Goal: Task Accomplishment & Management: Complete application form

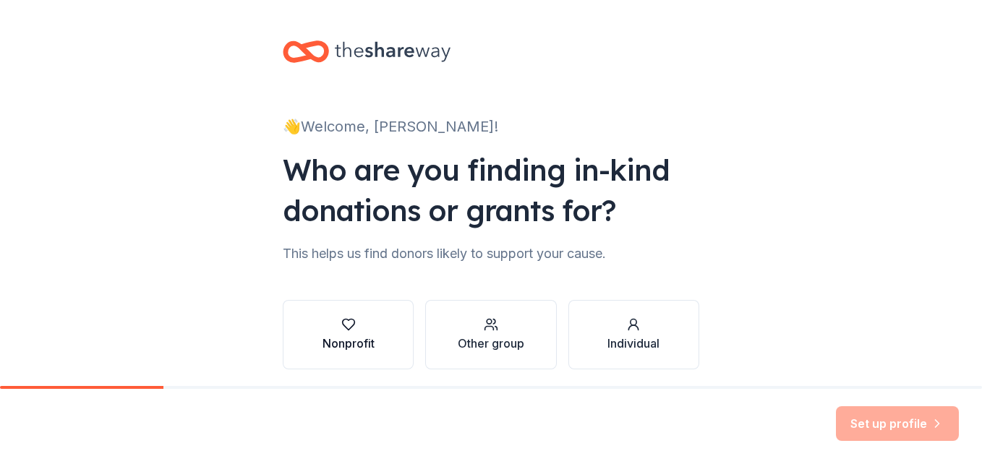
click at [347, 335] on div "Nonprofit" at bounding box center [349, 343] width 52 height 17
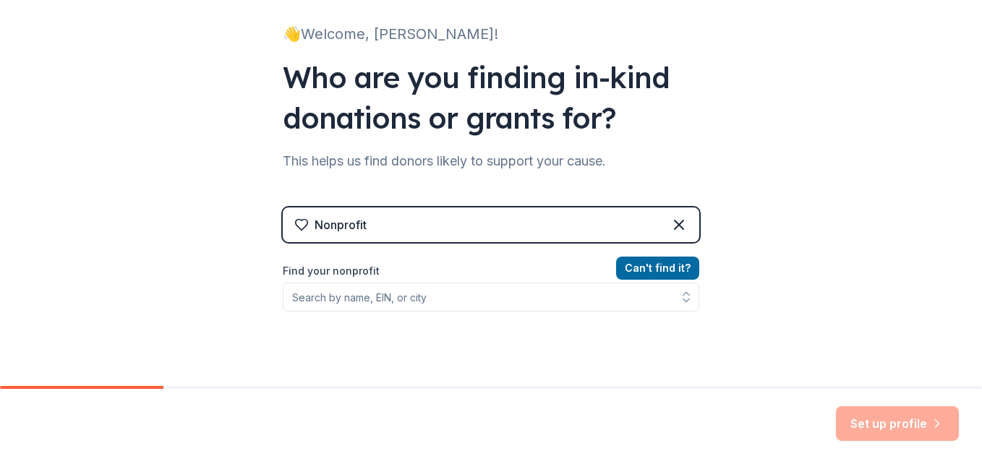
scroll to position [96, 0]
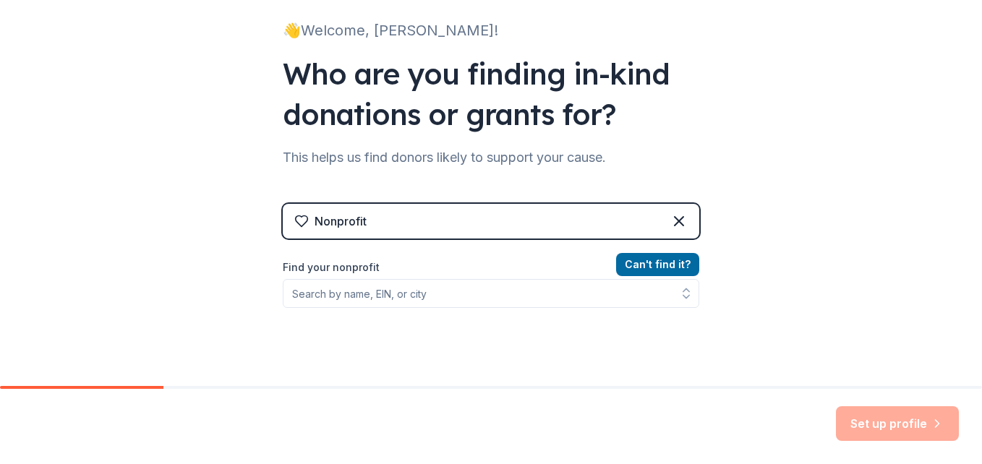
click at [569, 221] on div "Nonprofit" at bounding box center [491, 221] width 417 height 35
click at [331, 203] on div "Nonprofit Can ' t find it? Find your nonprofit" at bounding box center [491, 317] width 417 height 272
click at [332, 216] on div "Nonprofit" at bounding box center [341, 221] width 52 height 17
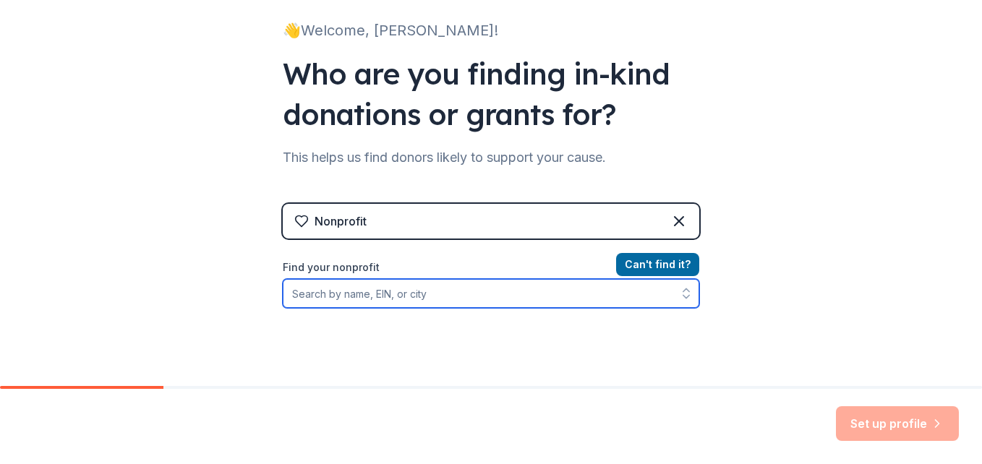
click at [338, 301] on input "Find your nonprofit" at bounding box center [491, 293] width 417 height 29
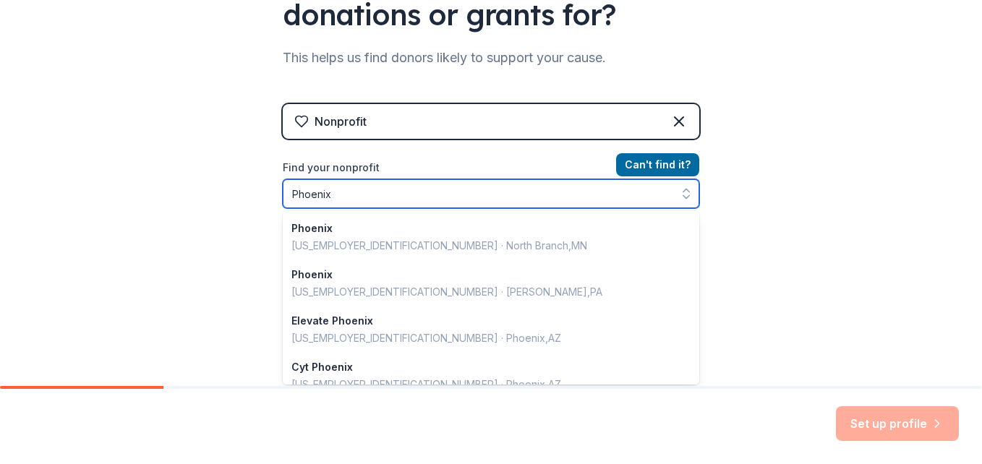
scroll to position [197, 0]
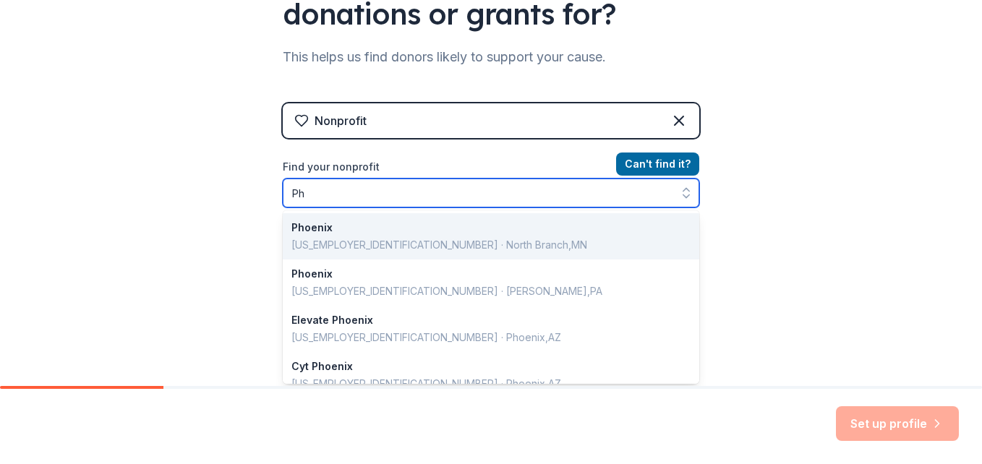
type input "P"
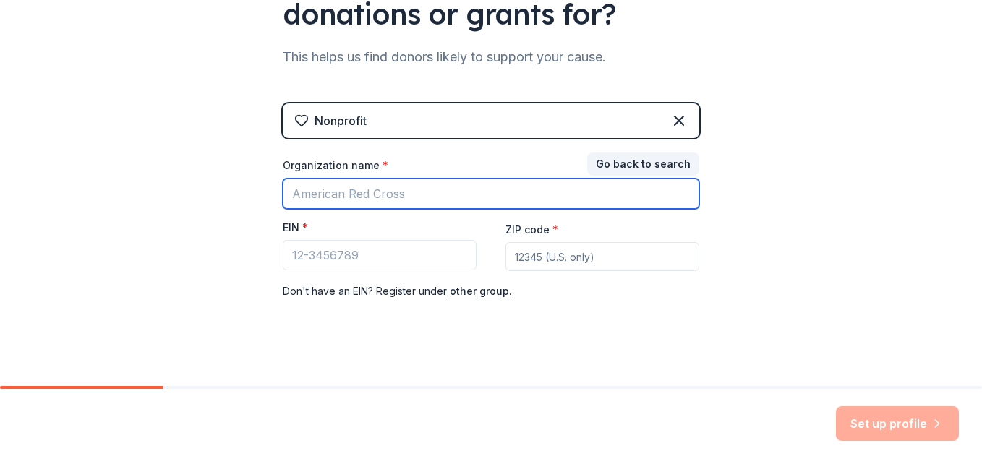
click at [318, 192] on input "Organization name *" at bounding box center [491, 194] width 417 height 30
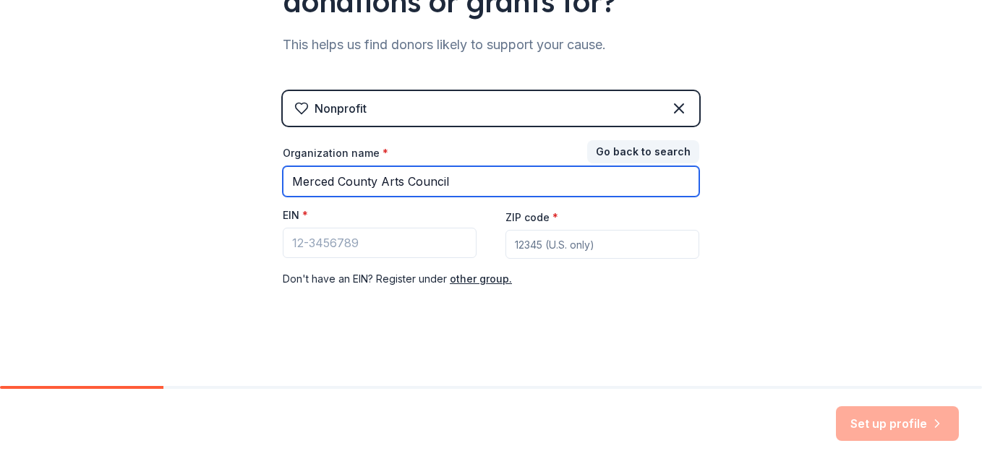
type input "Merced County Arts Council"
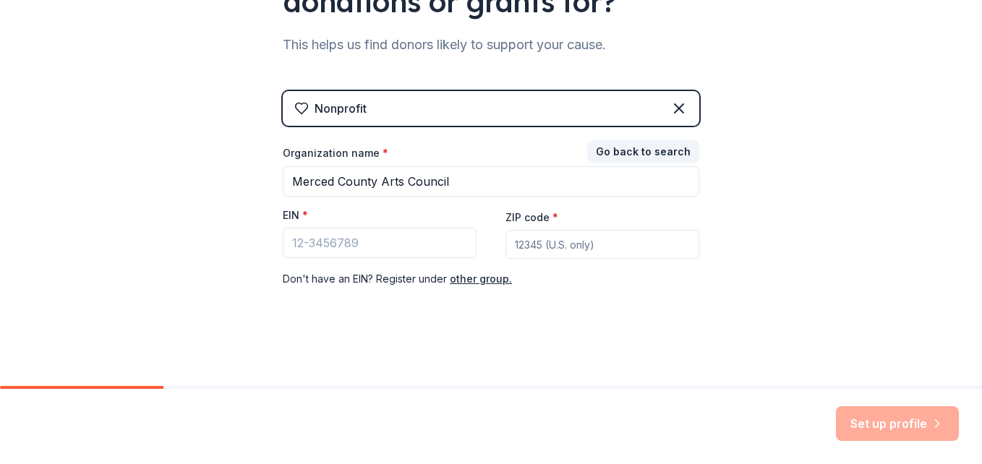
click at [525, 252] on input "ZIP code *" at bounding box center [603, 244] width 194 height 29
type input "9"
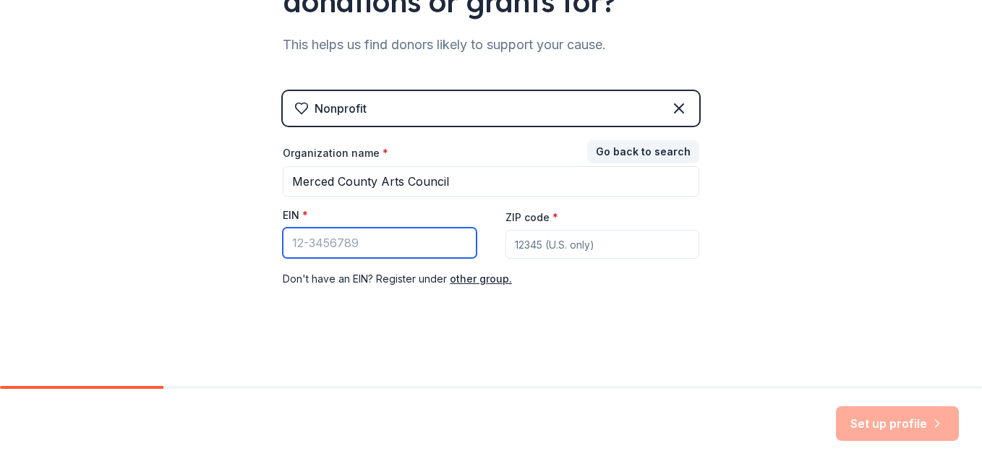
click at [422, 245] on input "EIN *" at bounding box center [380, 243] width 194 height 30
type input "[US_EMPLOYER_IDENTIFICATION_NUMBER]"
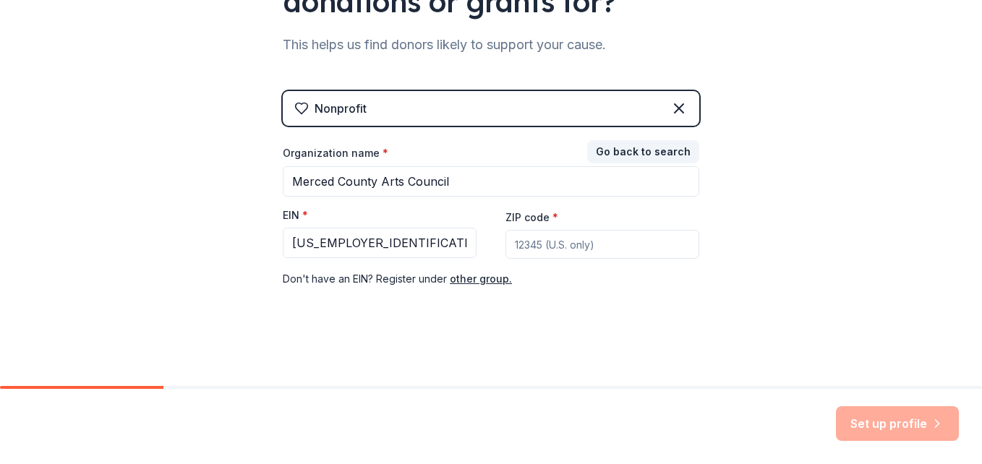
click at [594, 250] on input "ZIP code *" at bounding box center [603, 244] width 194 height 29
type input "95340"
click at [907, 267] on div "👋 Welcome, [PERSON_NAME]! Who are you finding in-kind donations or grants for? …" at bounding box center [491, 88] width 982 height 595
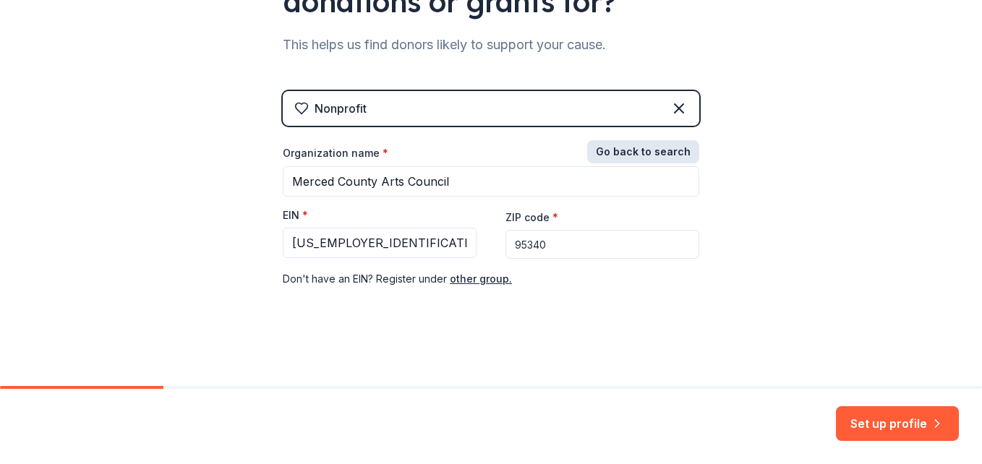
click at [633, 154] on button "Go back to search" at bounding box center [643, 151] width 112 height 23
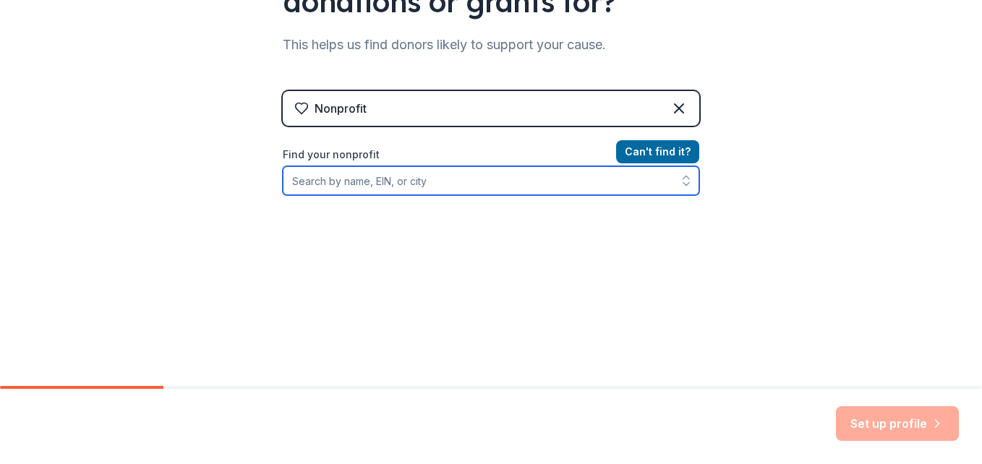
click at [456, 182] on input "Find your nonprofit" at bounding box center [491, 180] width 417 height 29
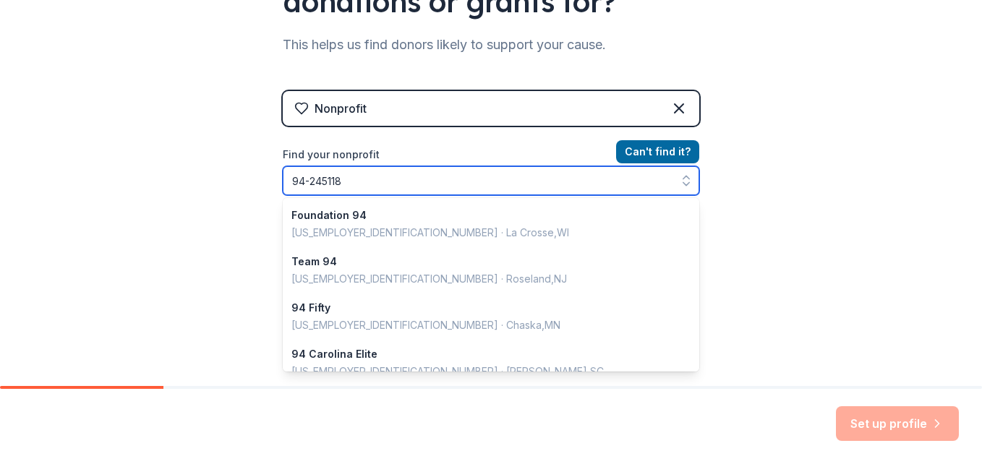
type input "[US_EMPLOYER_IDENTIFICATION_NUMBER]"
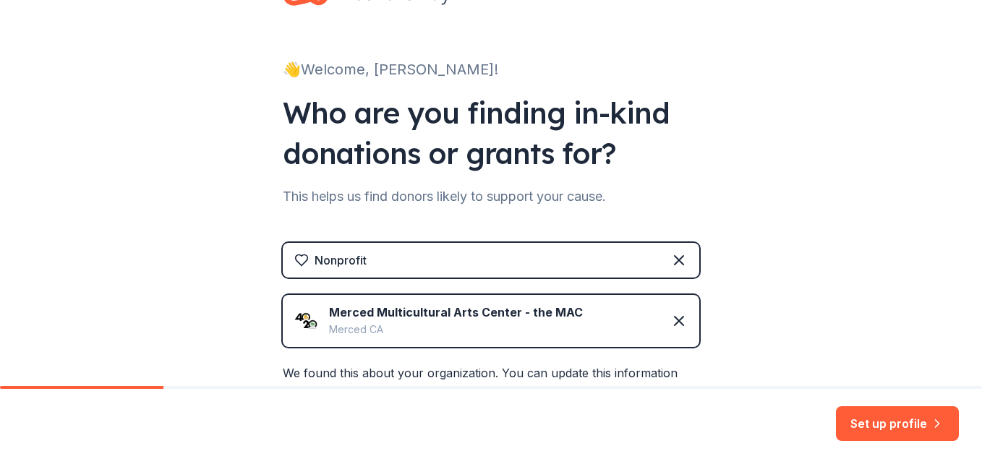
scroll to position [54, 0]
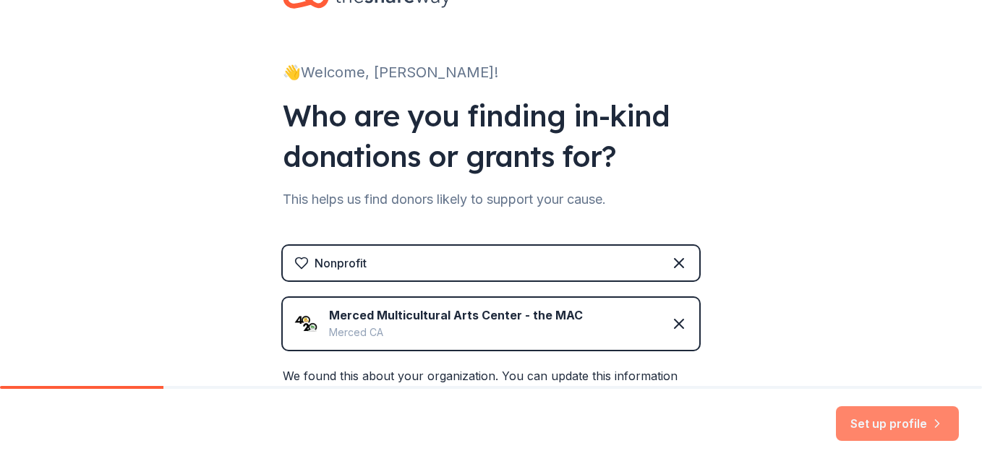
click at [888, 425] on button "Set up profile" at bounding box center [897, 424] width 123 height 35
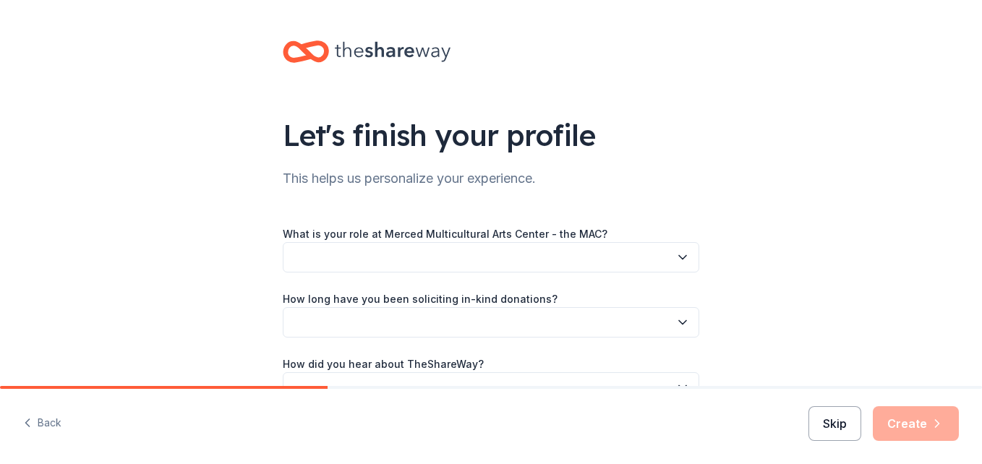
click at [833, 424] on button "Skip" at bounding box center [835, 424] width 53 height 35
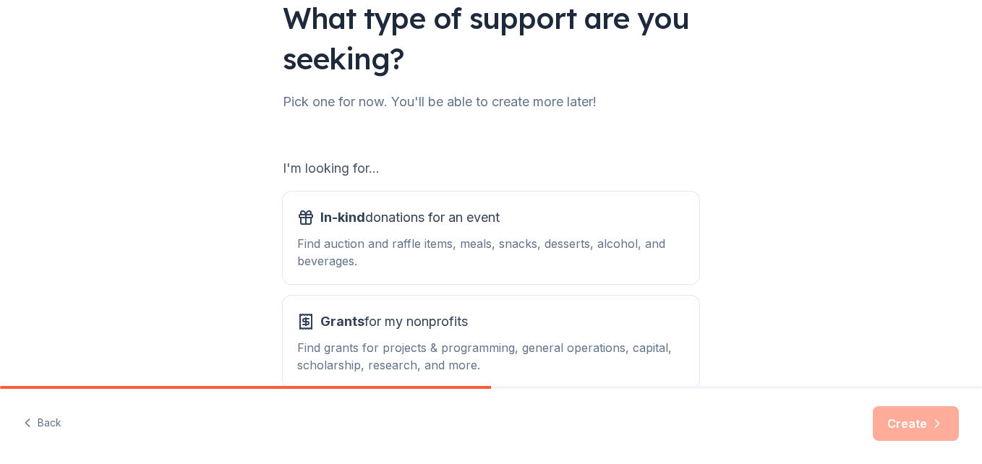
scroll to position [197, 0]
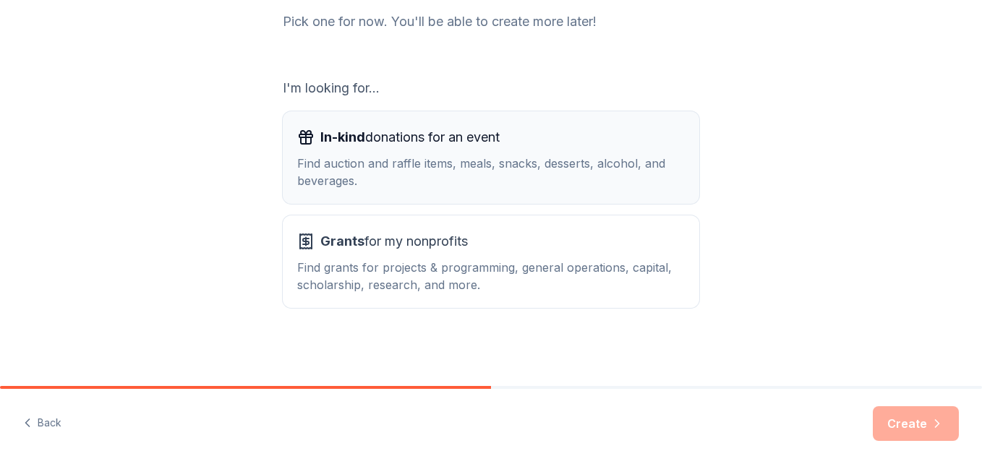
click at [613, 177] on div "Find auction and raffle items, meals, snacks, desserts, alcohol, and beverages." at bounding box center [491, 172] width 388 height 35
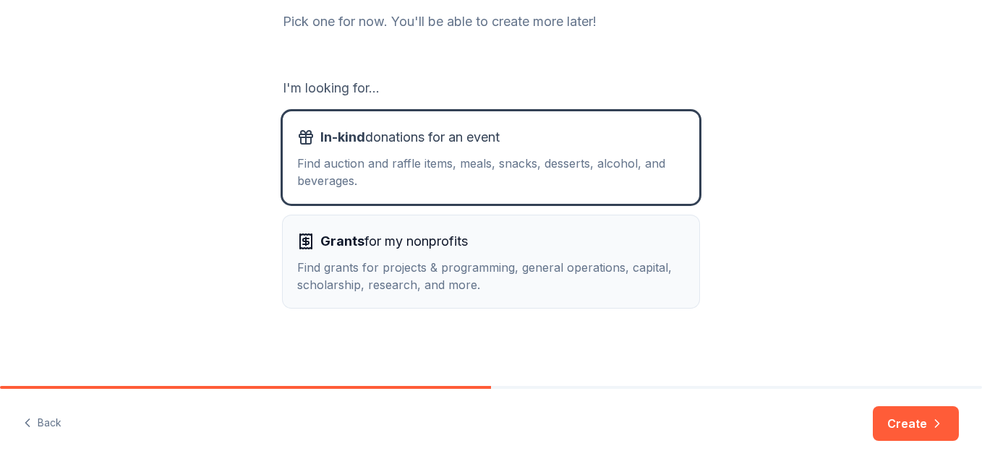
click at [615, 242] on div "Grants for my nonprofits" at bounding box center [491, 241] width 388 height 23
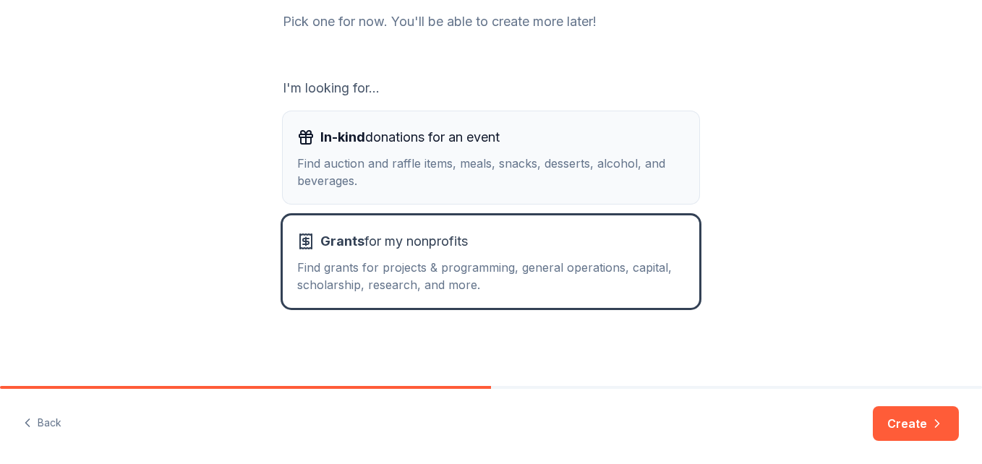
click at [610, 184] on div "Find auction and raffle items, meals, snacks, desserts, alcohol, and beverages." at bounding box center [491, 172] width 388 height 35
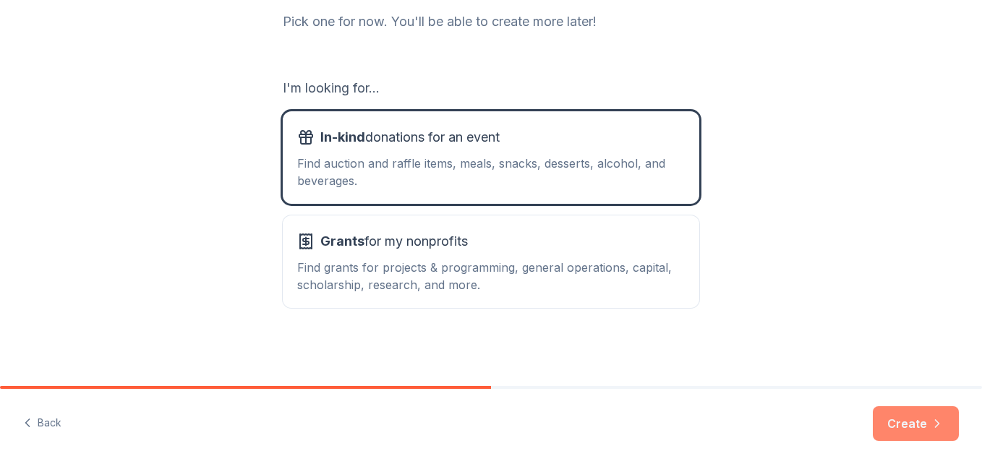
click at [912, 430] on button "Create" at bounding box center [916, 424] width 86 height 35
